Goal: Task Accomplishment & Management: Use online tool/utility

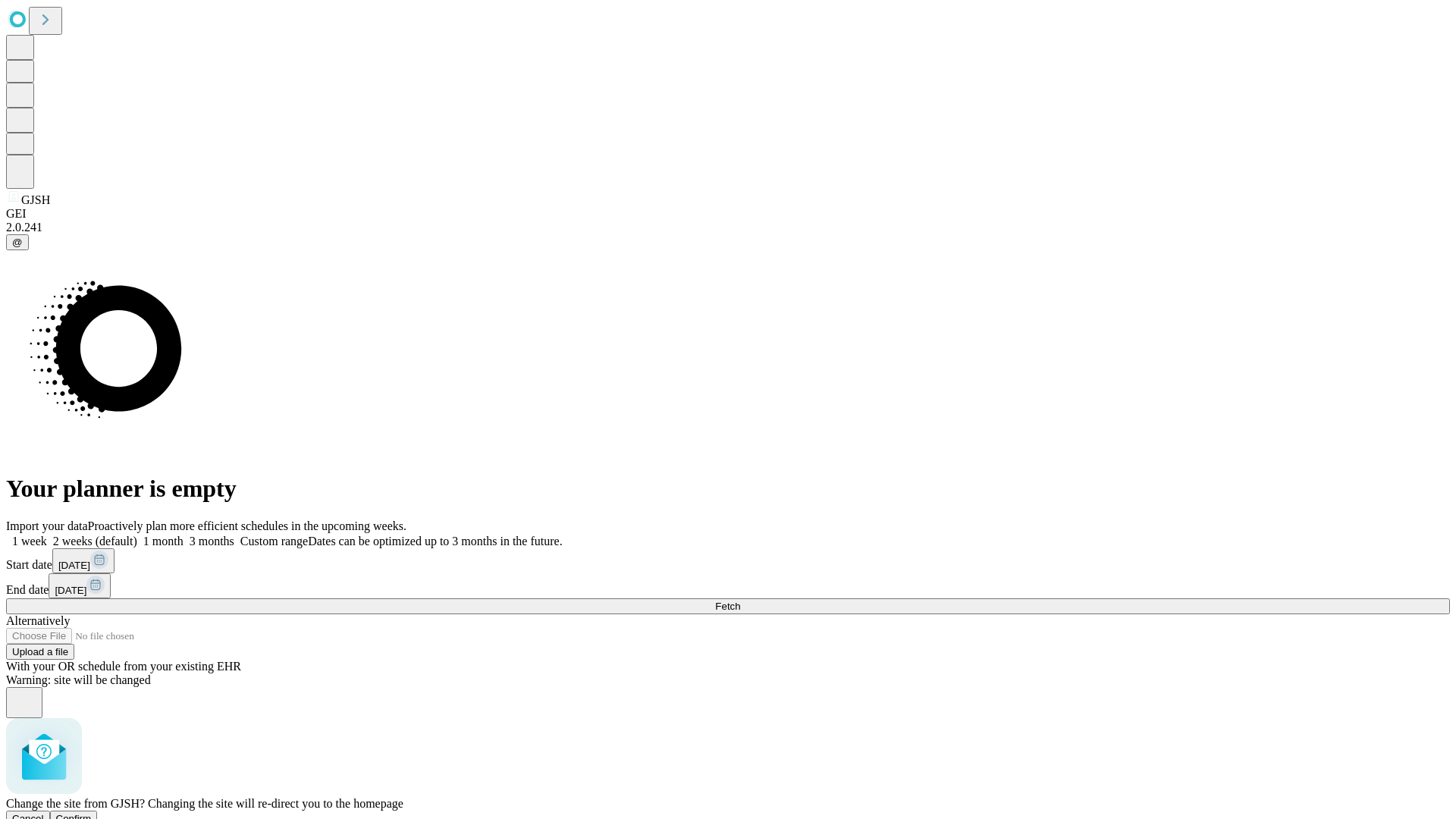
click at [91, 813] on span "Confirm" at bounding box center [74, 818] width 36 height 11
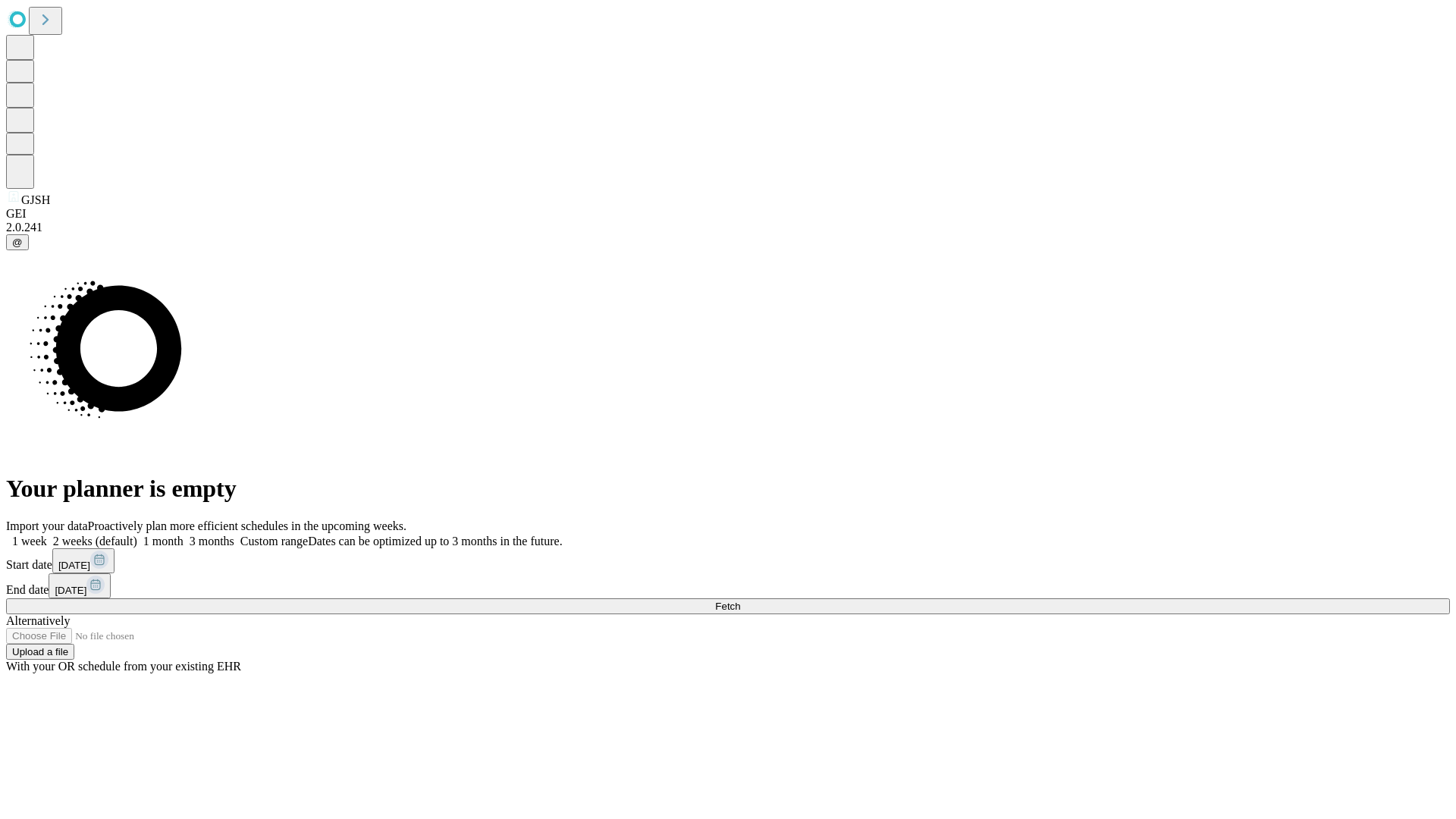
click at [184, 535] on label "1 month" at bounding box center [160, 541] width 47 height 13
click at [740, 601] on span "Fetch" at bounding box center [728, 606] width 25 height 11
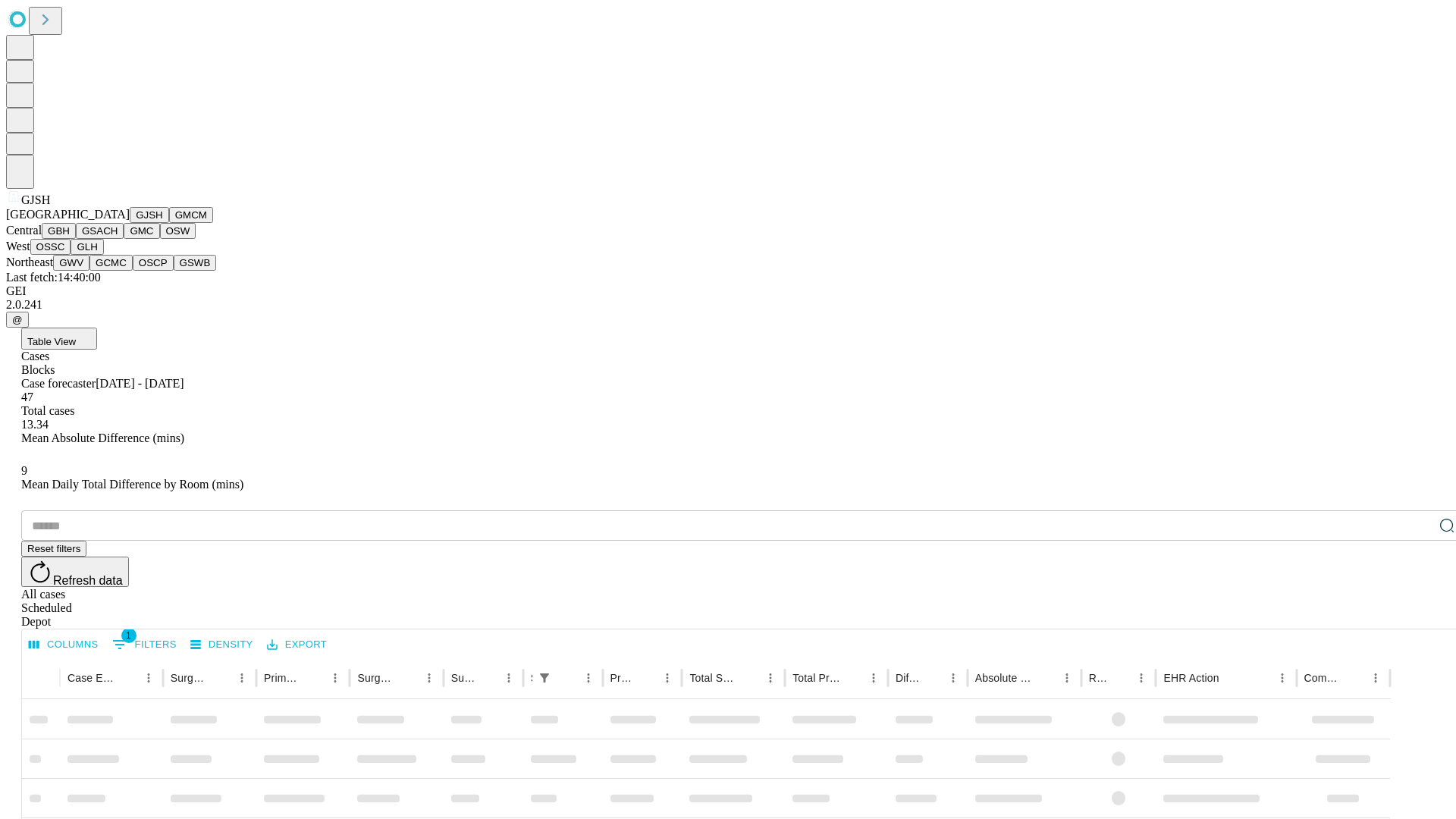
click at [169, 223] on button "GMCM" at bounding box center [191, 215] width 44 height 16
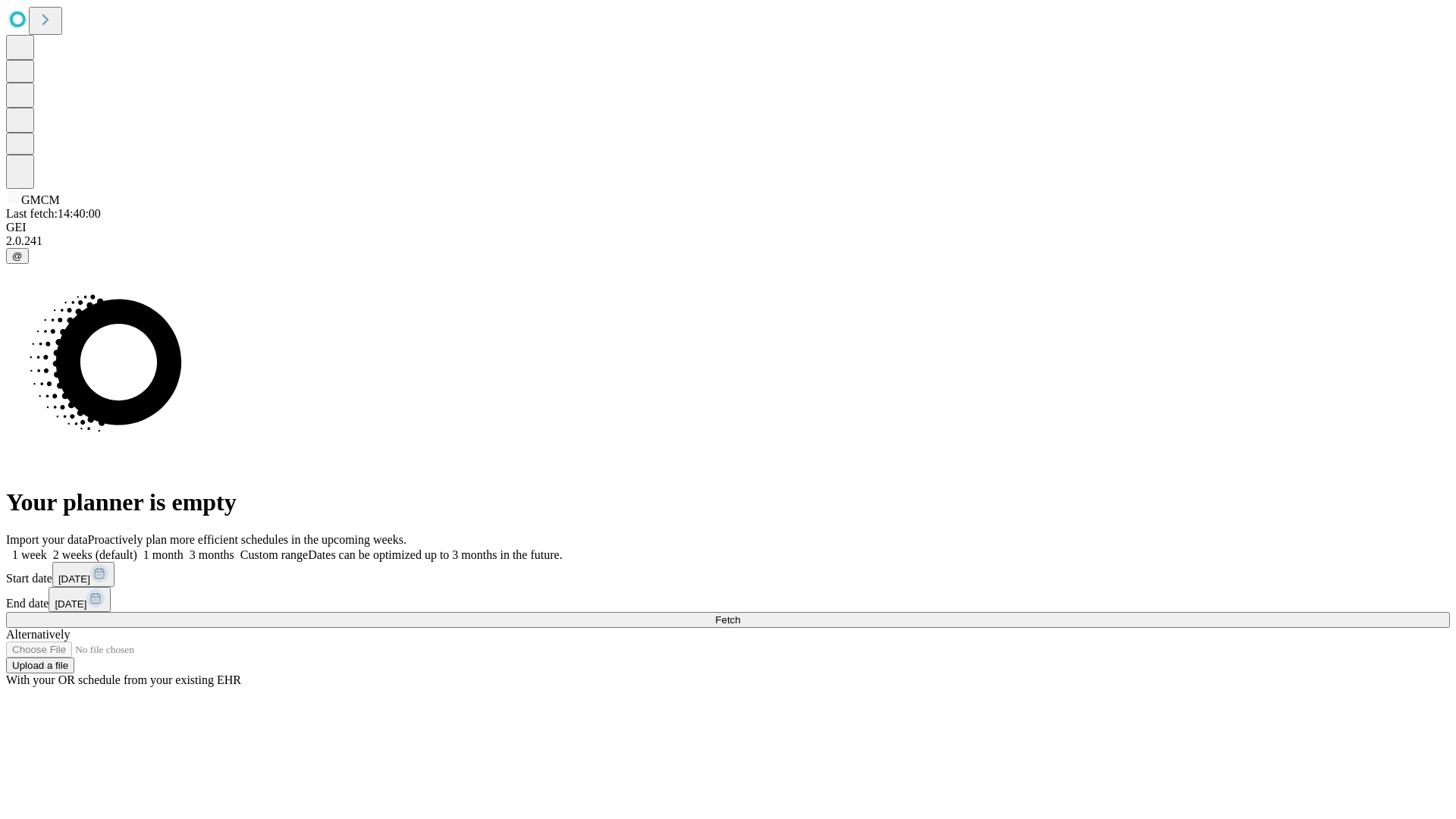
click at [184, 548] on label "1 month" at bounding box center [160, 554] width 47 height 13
click at [740, 614] on span "Fetch" at bounding box center [728, 619] width 25 height 11
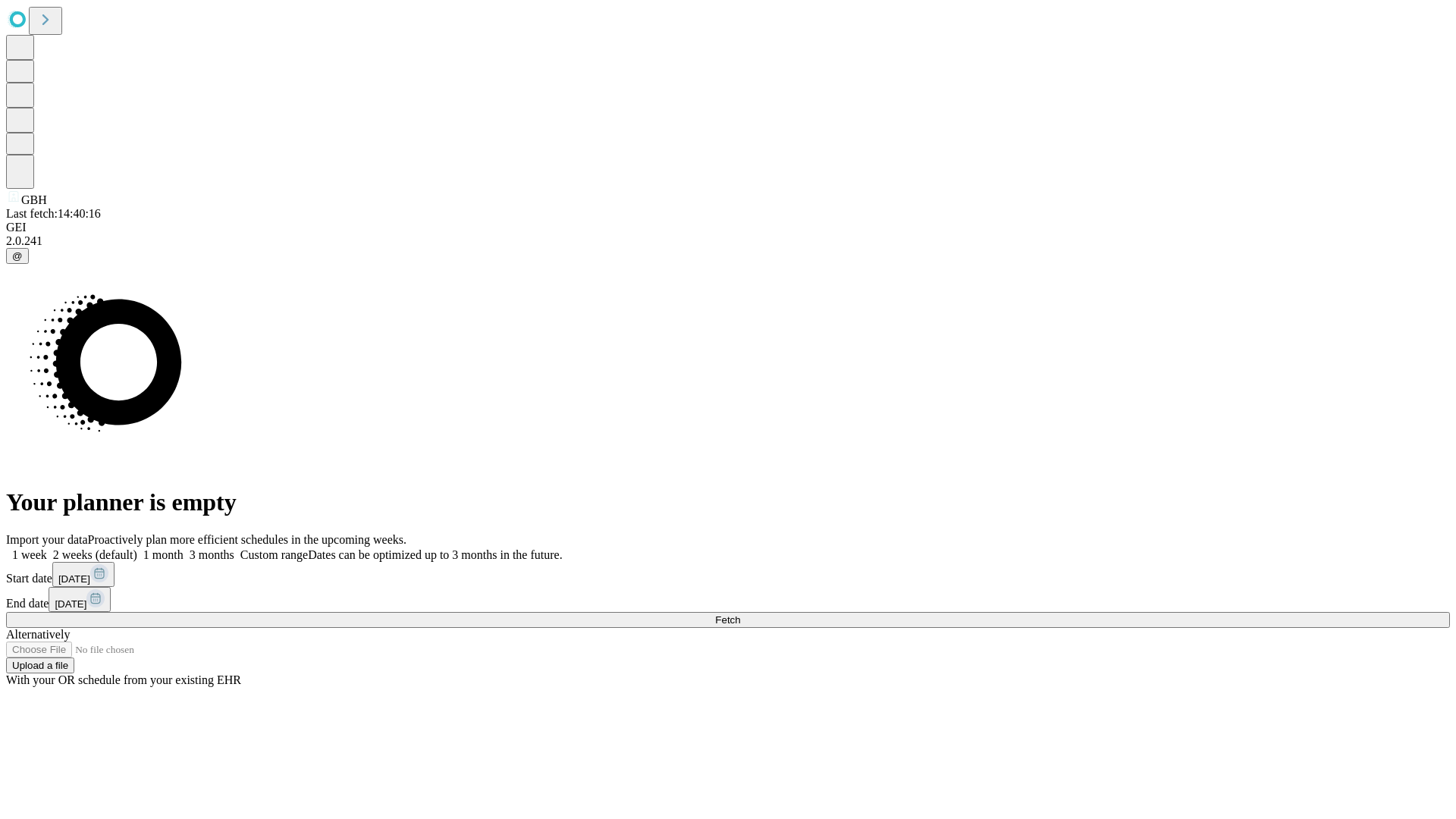
click at [184, 548] on label "1 month" at bounding box center [160, 554] width 47 height 13
click at [740, 614] on span "Fetch" at bounding box center [728, 619] width 25 height 11
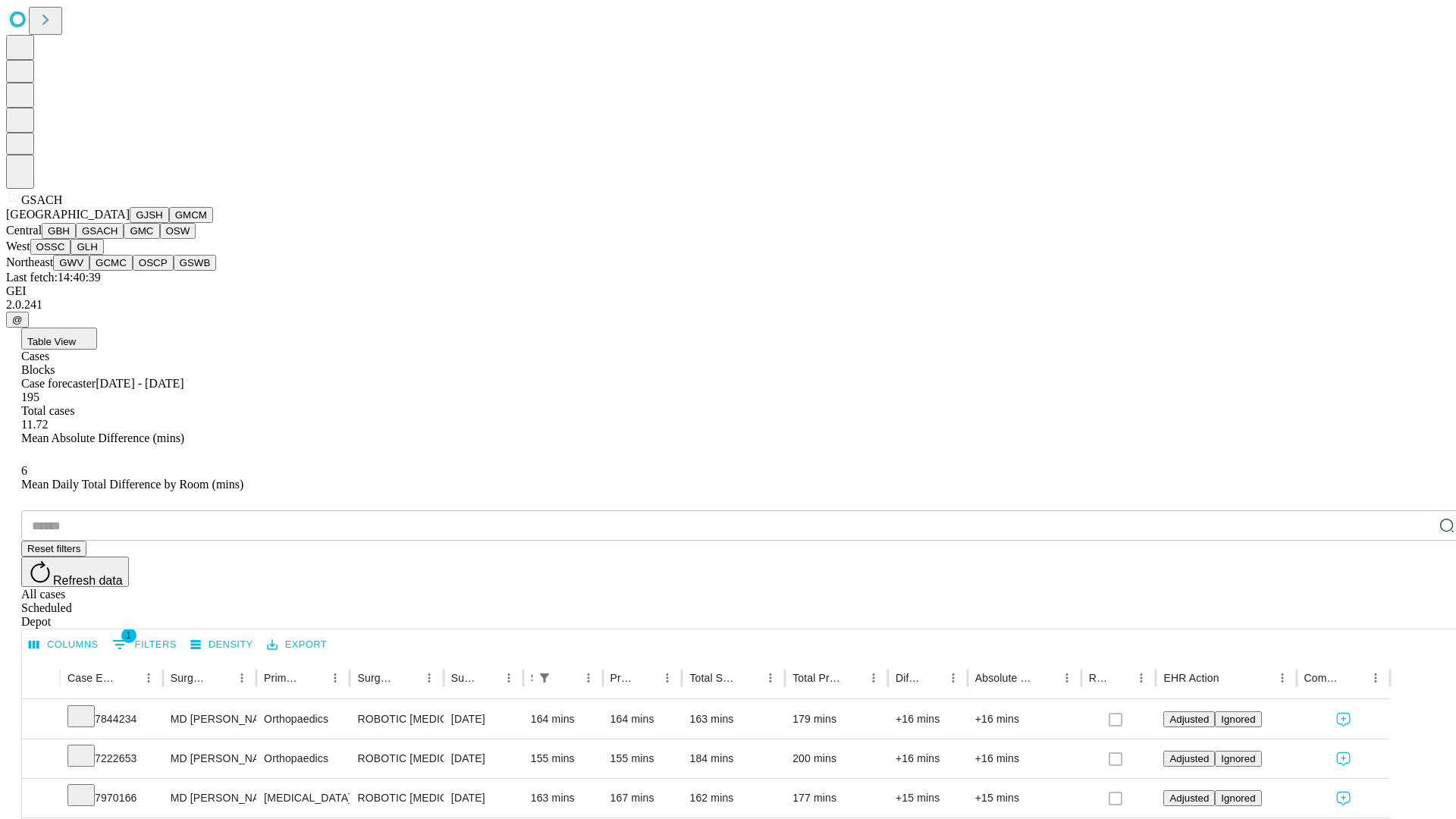
click at [124, 239] on button "GMC" at bounding box center [142, 231] width 36 height 16
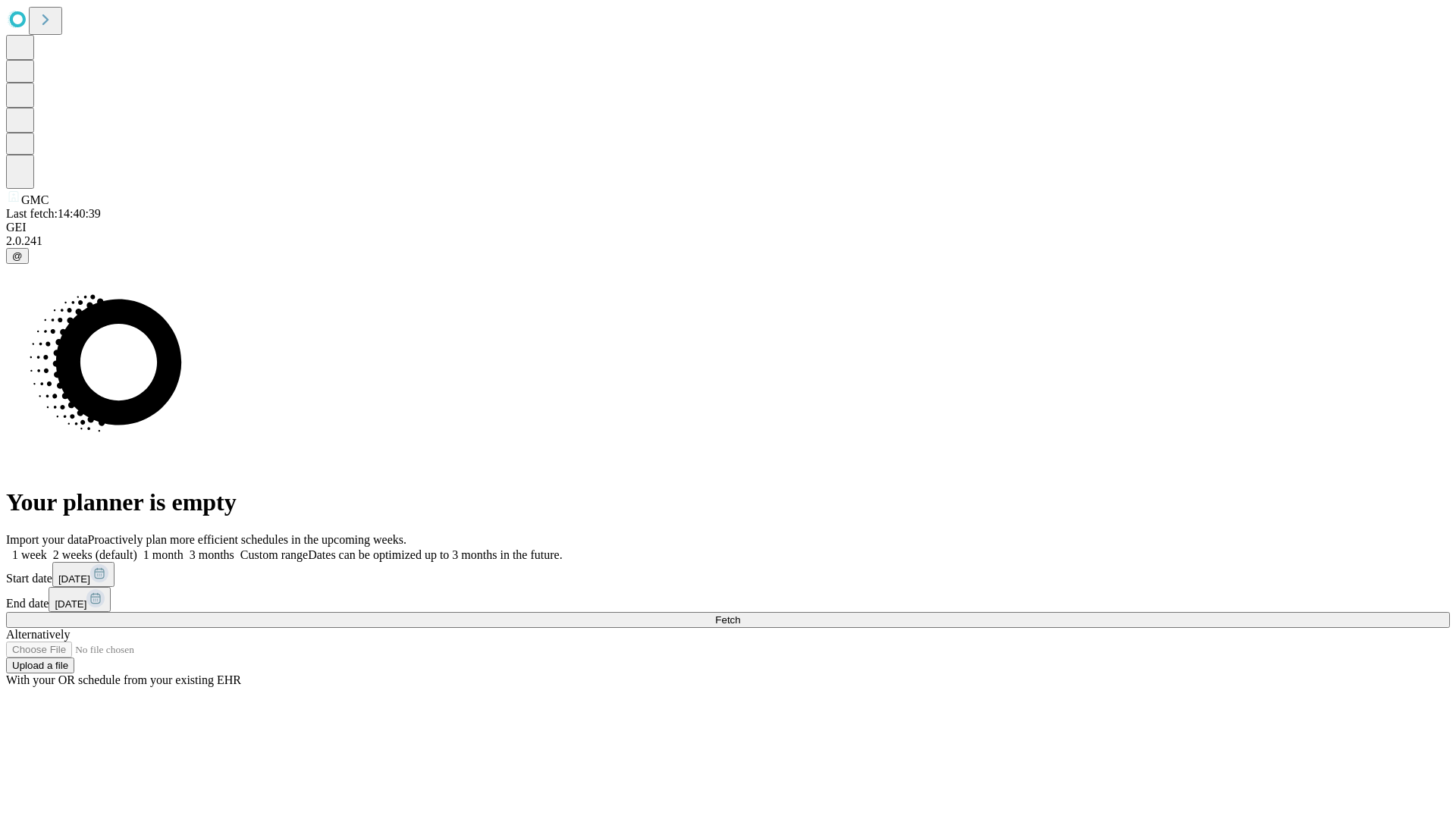
click at [184, 548] on label "1 month" at bounding box center [160, 554] width 47 height 13
click at [740, 614] on span "Fetch" at bounding box center [728, 619] width 25 height 11
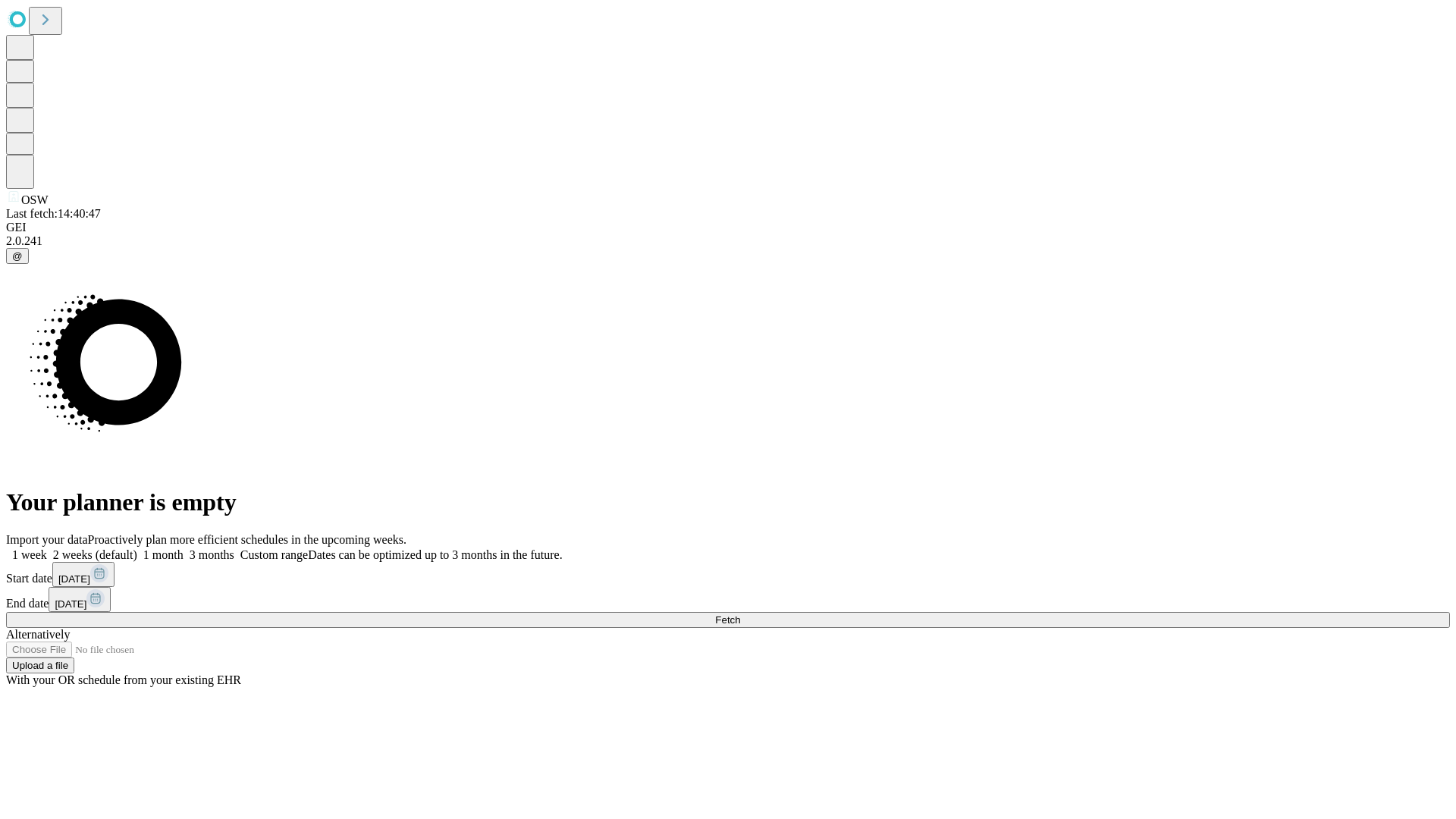
click at [184, 548] on label "1 month" at bounding box center [160, 554] width 47 height 13
click at [740, 614] on span "Fetch" at bounding box center [728, 619] width 25 height 11
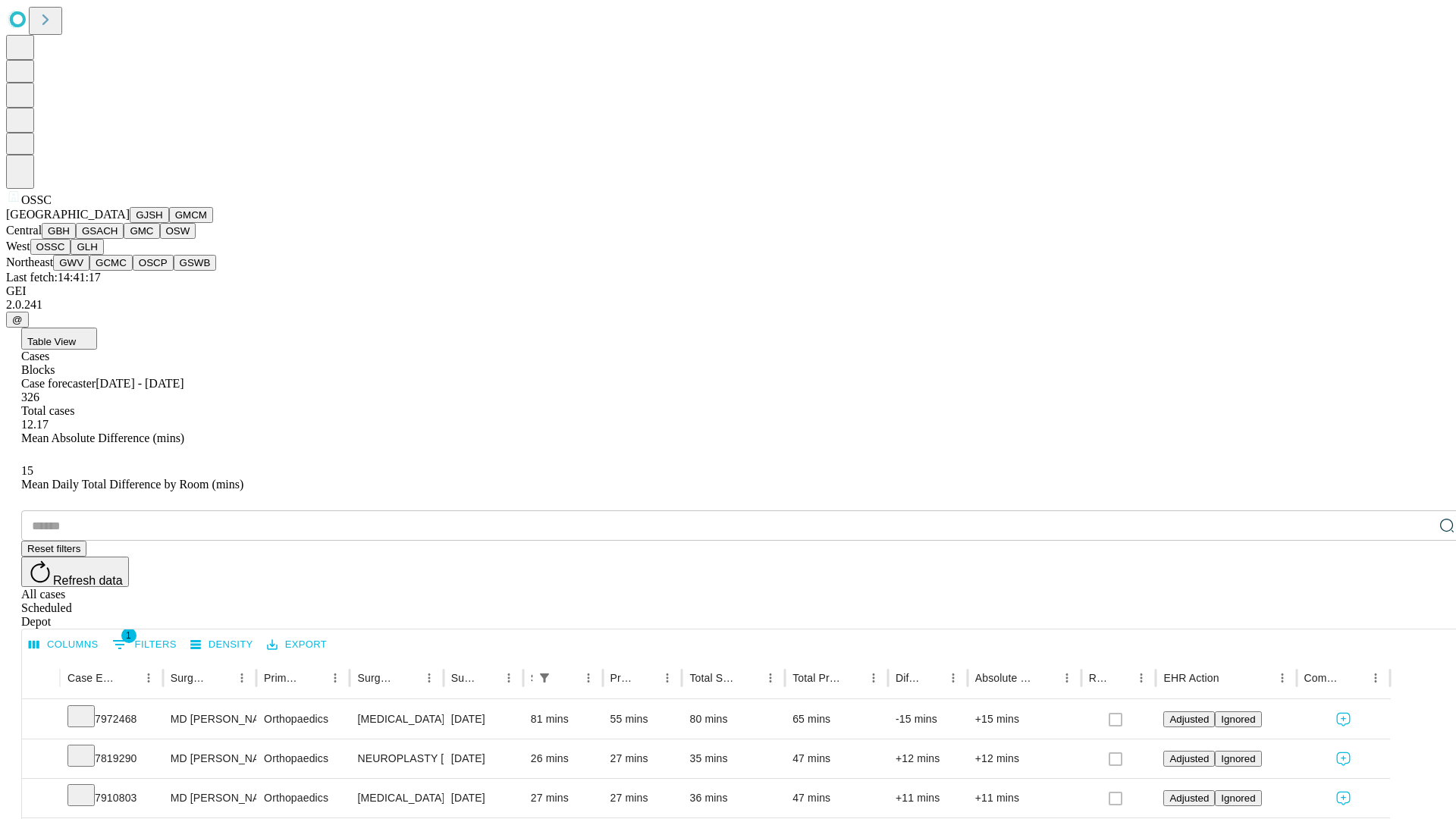
click at [103, 255] on button "GLH" at bounding box center [86, 247] width 33 height 16
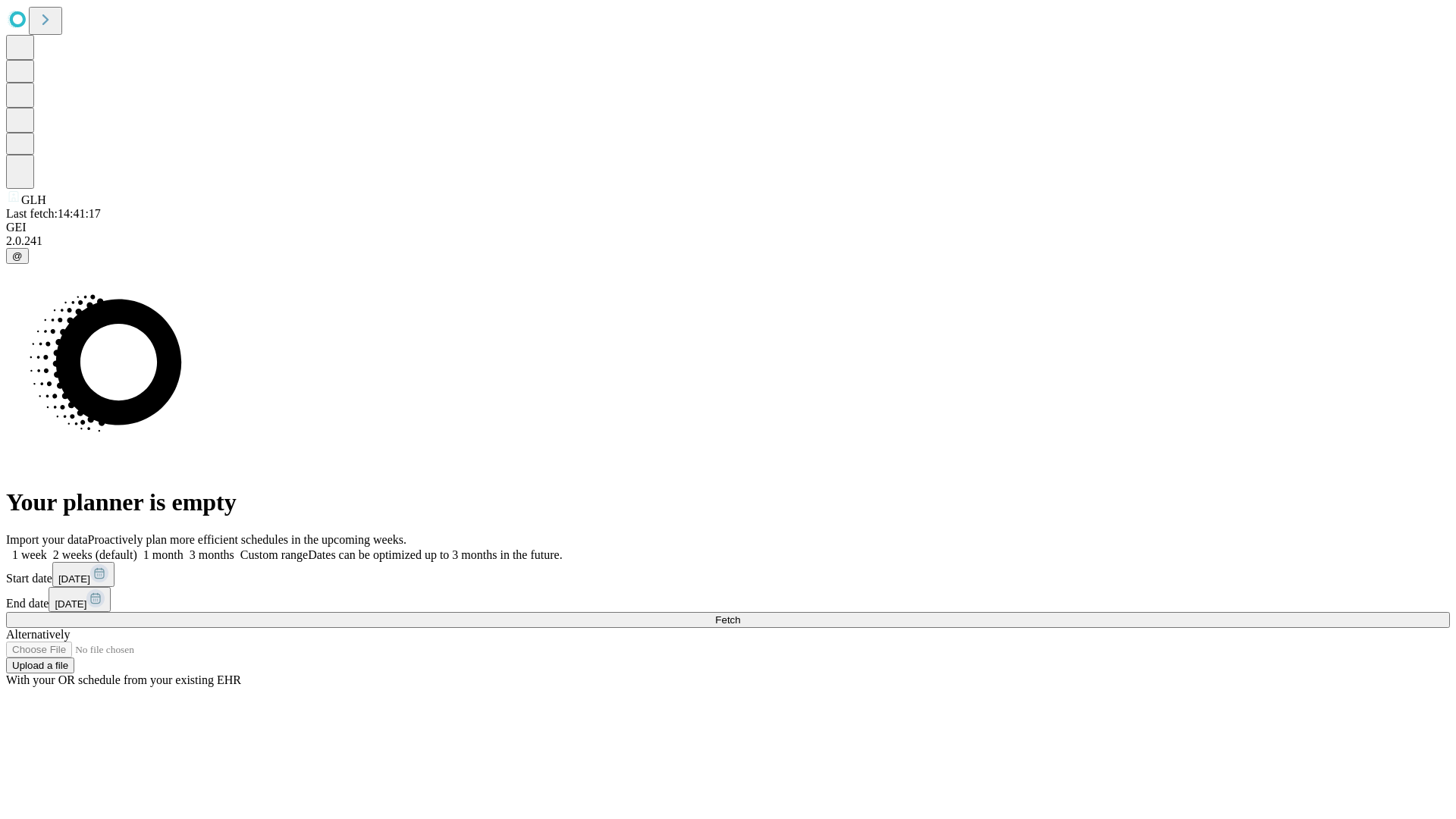
click at [184, 548] on label "1 month" at bounding box center [160, 554] width 47 height 13
click at [740, 614] on span "Fetch" at bounding box center [728, 619] width 25 height 11
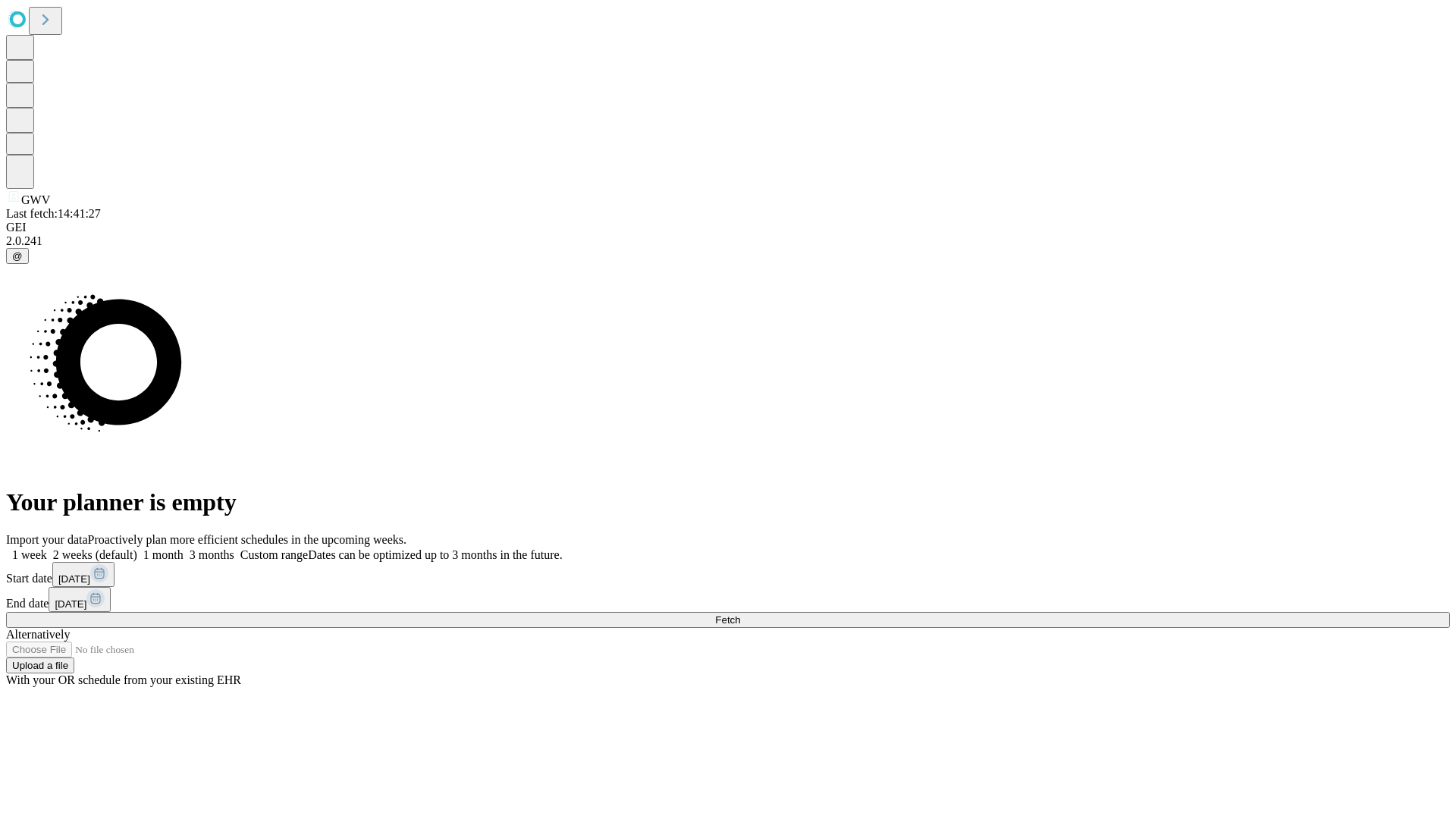
click at [184, 548] on label "1 month" at bounding box center [160, 554] width 47 height 13
click at [740, 614] on span "Fetch" at bounding box center [728, 619] width 25 height 11
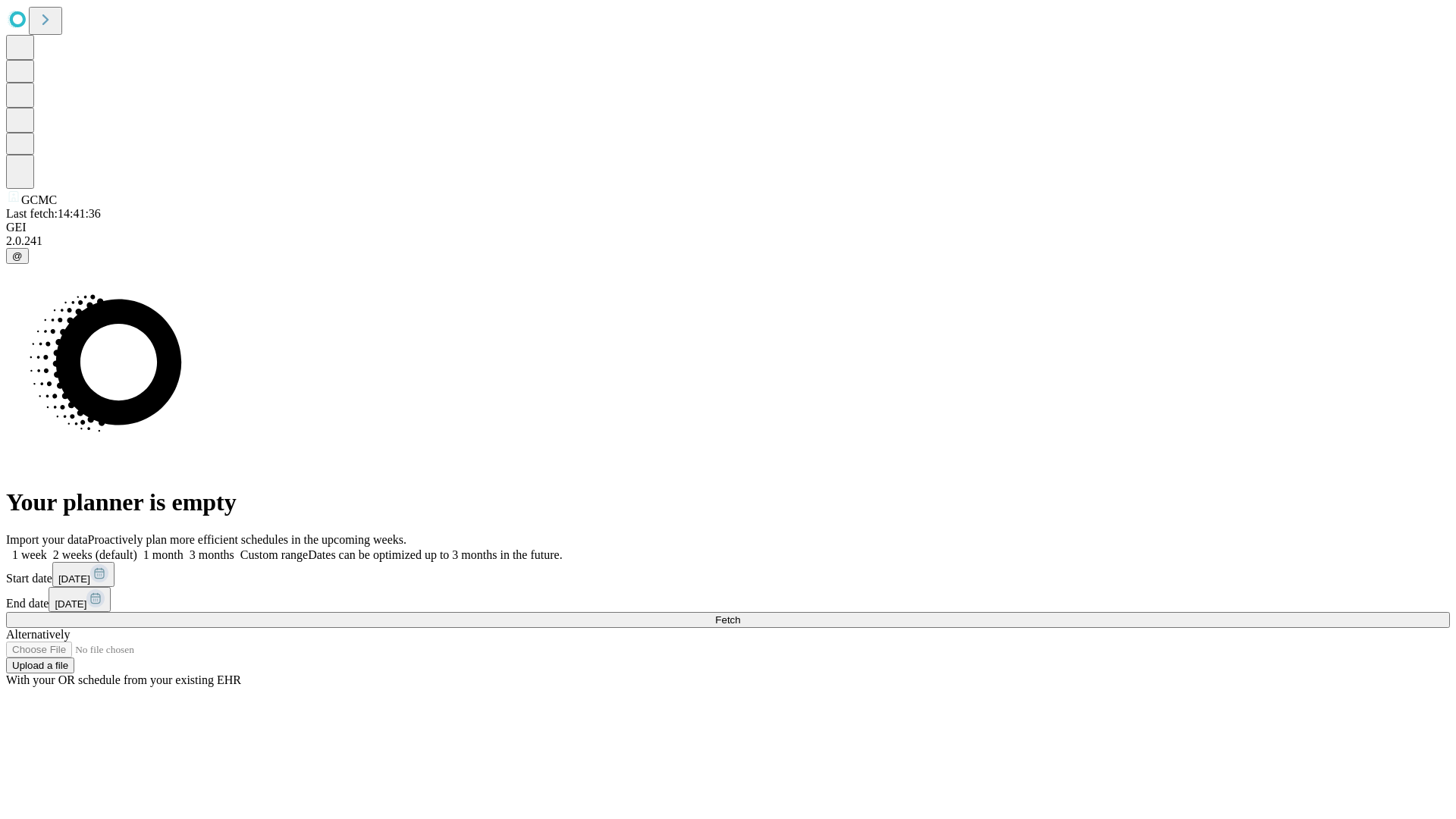
click at [184, 548] on label "1 month" at bounding box center [160, 554] width 47 height 13
click at [740, 614] on span "Fetch" at bounding box center [728, 619] width 25 height 11
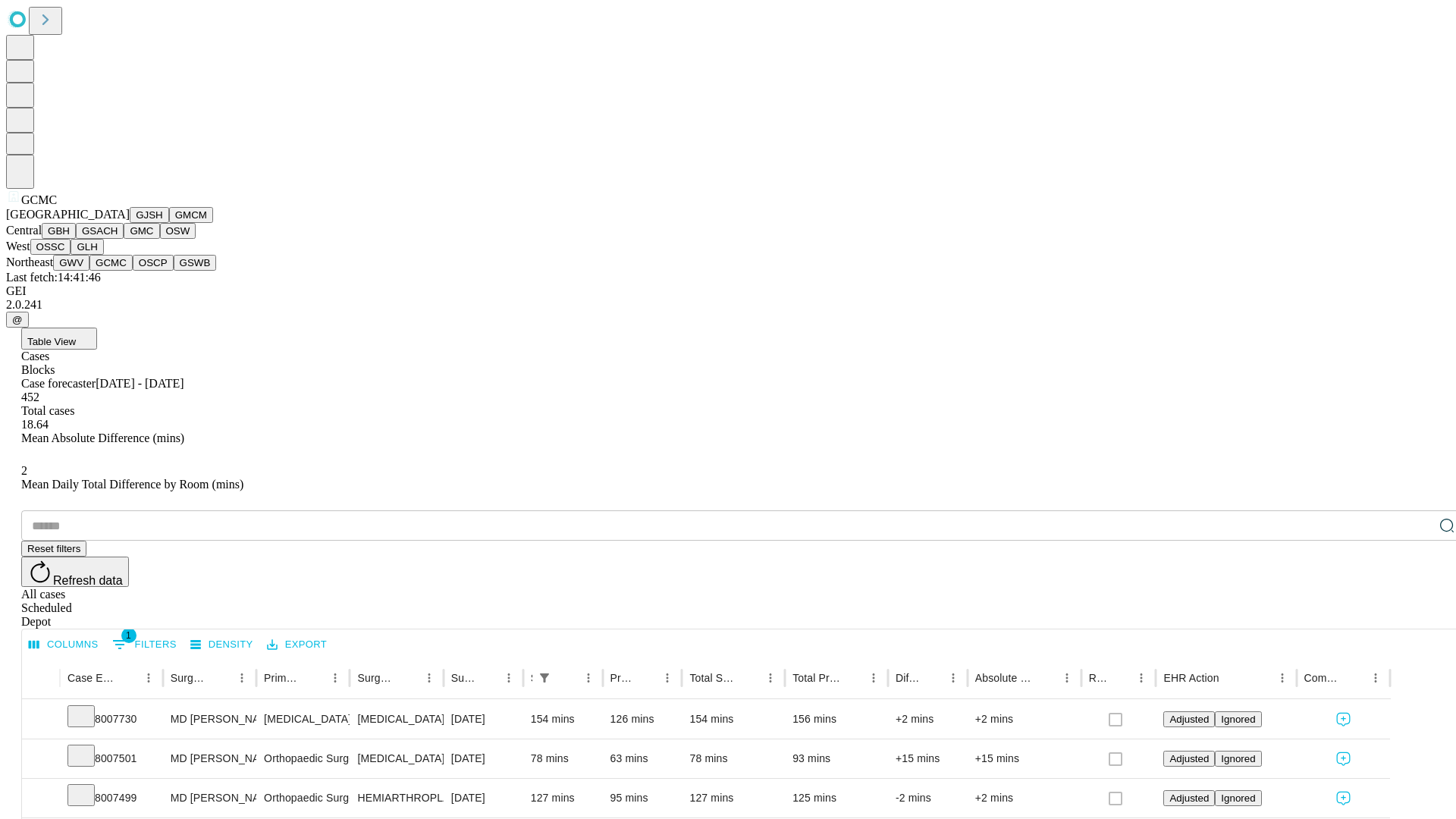
click at [133, 271] on button "OSCP" at bounding box center [153, 263] width 41 height 16
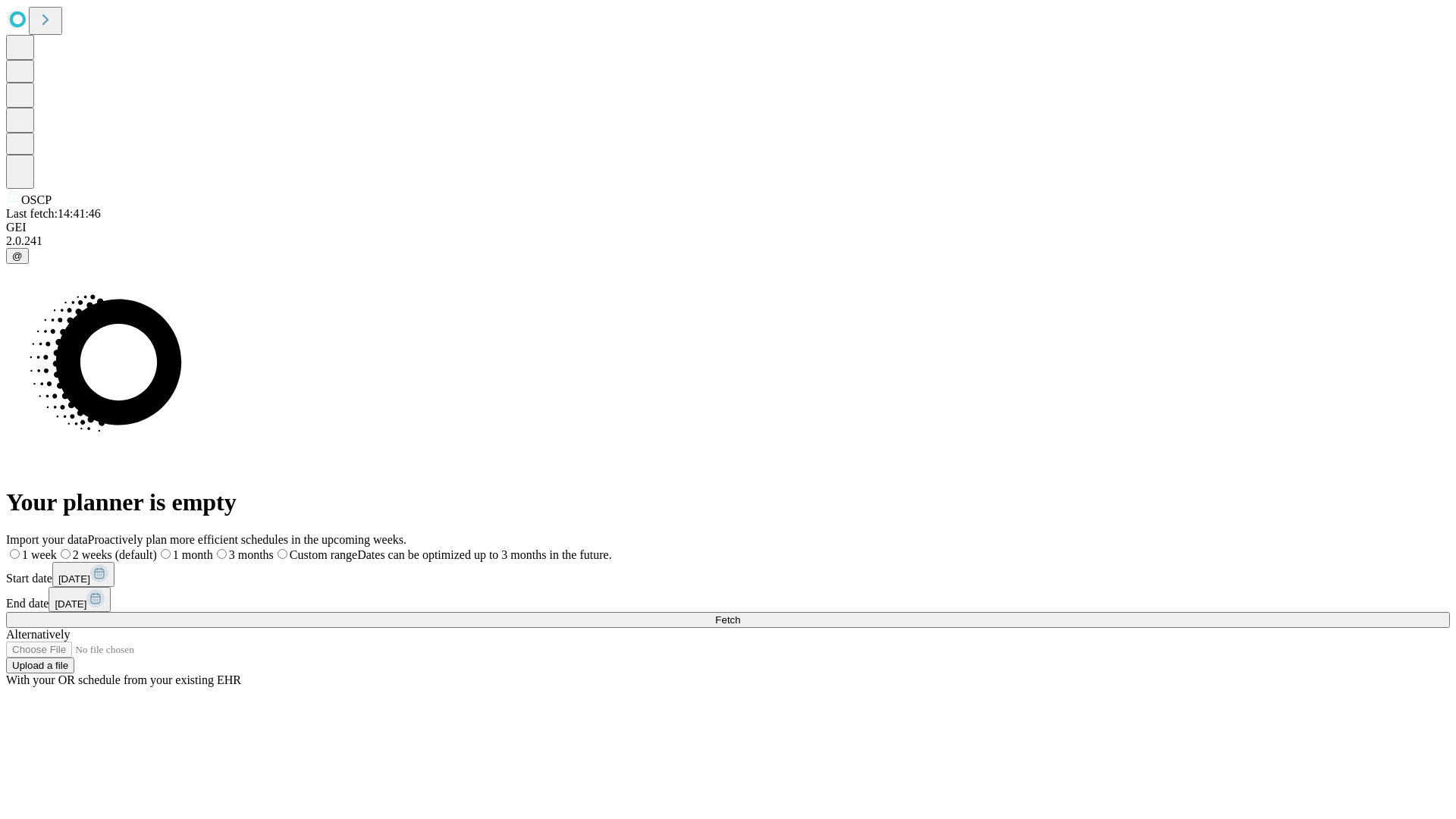
click at [213, 548] on label "1 month" at bounding box center [185, 554] width 57 height 13
click at [740, 614] on span "Fetch" at bounding box center [728, 619] width 25 height 11
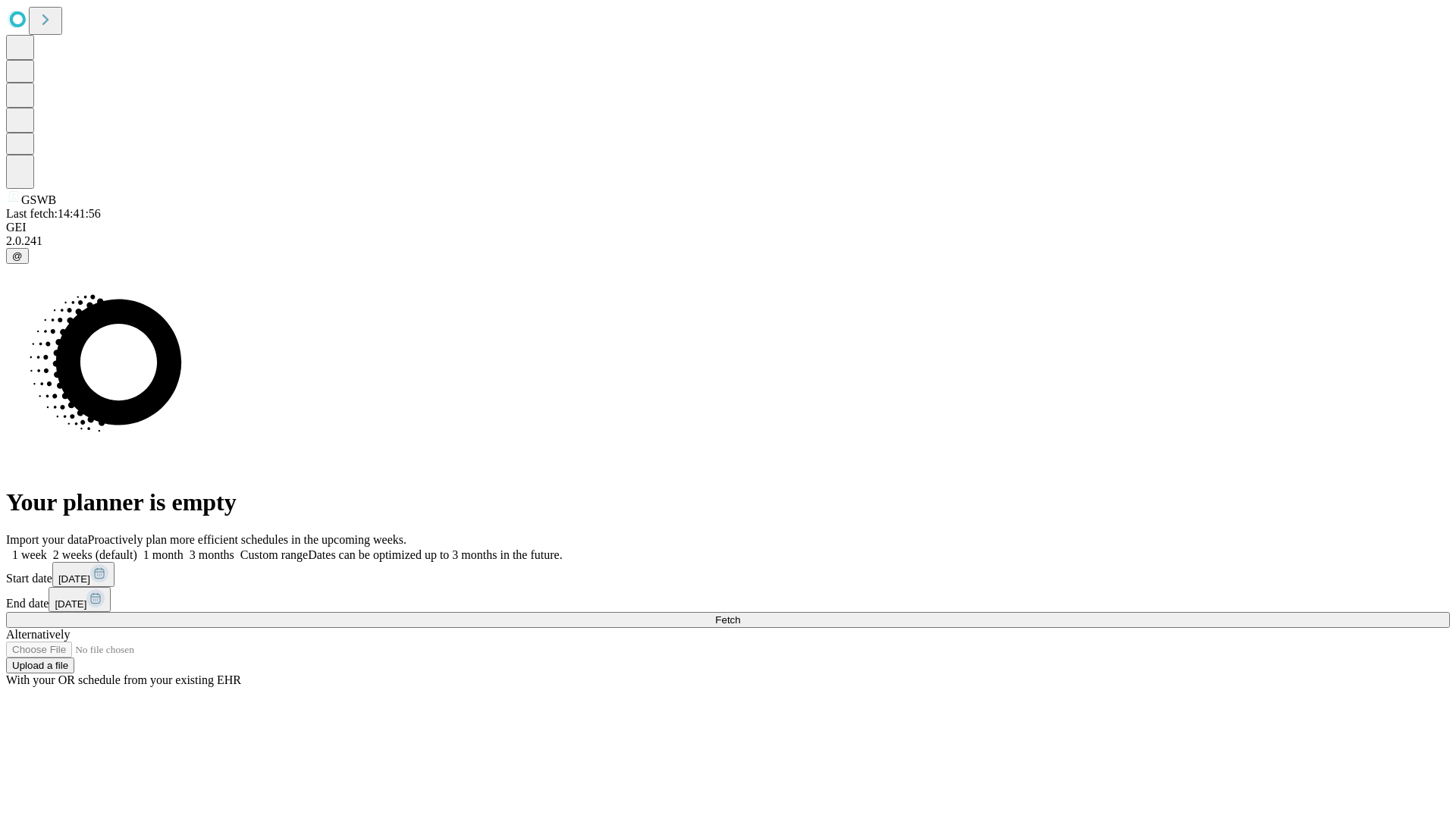
click at [184, 548] on label "1 month" at bounding box center [160, 554] width 47 height 13
click at [740, 614] on span "Fetch" at bounding box center [728, 619] width 25 height 11
